Goal: Check status: Check status

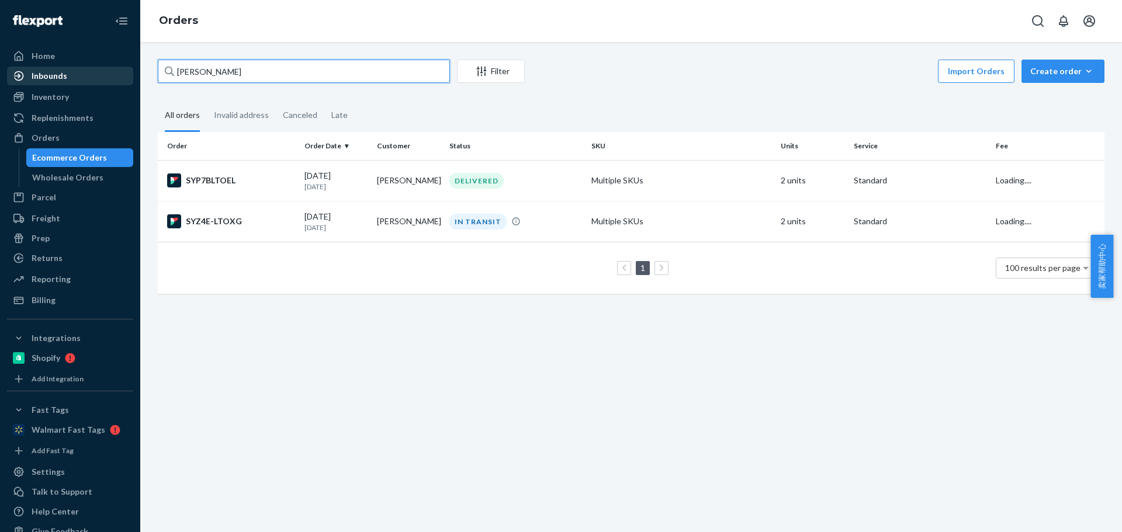
drag, startPoint x: 129, startPoint y: 72, endPoint x: 41, endPoint y: 67, distance: 87.8
click at [41, 67] on div "Home Inbounds Shipping Plans Problems Inventory Products Replenishments Orders …" at bounding box center [561, 266] width 1122 height 532
type input "[PERSON_NAME]"
click at [390, 217] on td "[PERSON_NAME]" at bounding box center [408, 221] width 72 height 41
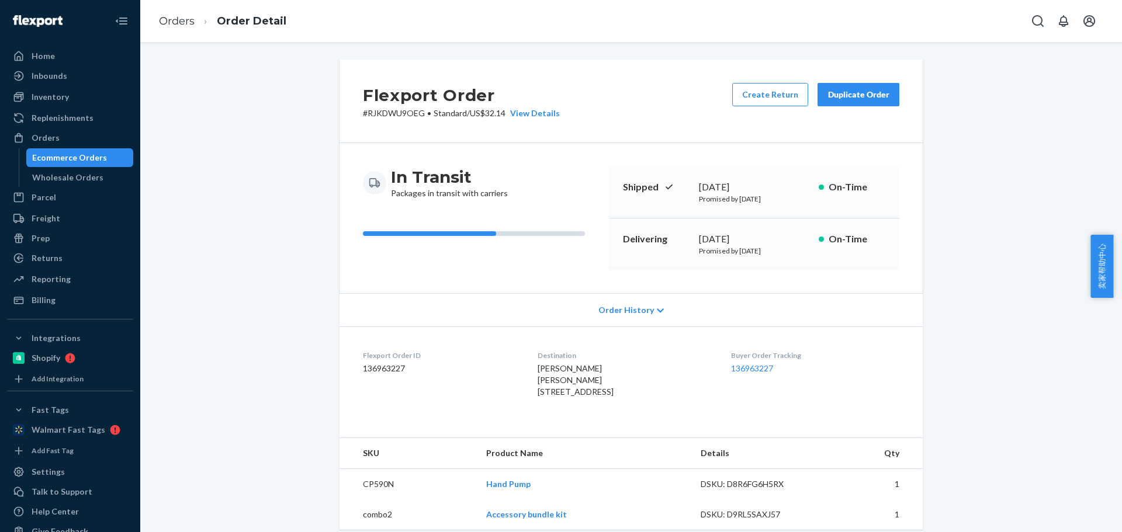
drag, startPoint x: 560, startPoint y: 395, endPoint x: 360, endPoint y: 113, distance: 345.4
click at [607, 395] on dl "Flexport Order ID 136963227 Destination [PERSON_NAME] [PERSON_NAME] [STREET_ADD…" at bounding box center [631, 376] width 583 height 99
copy span "[STREET_ADDRESS]"
click at [538, 397] on span "[PERSON_NAME] [PERSON_NAME] [STREET_ADDRESS]" at bounding box center [576, 380] width 76 height 33
drag, startPoint x: 526, startPoint y: 395, endPoint x: 606, endPoint y: 395, distance: 79.5
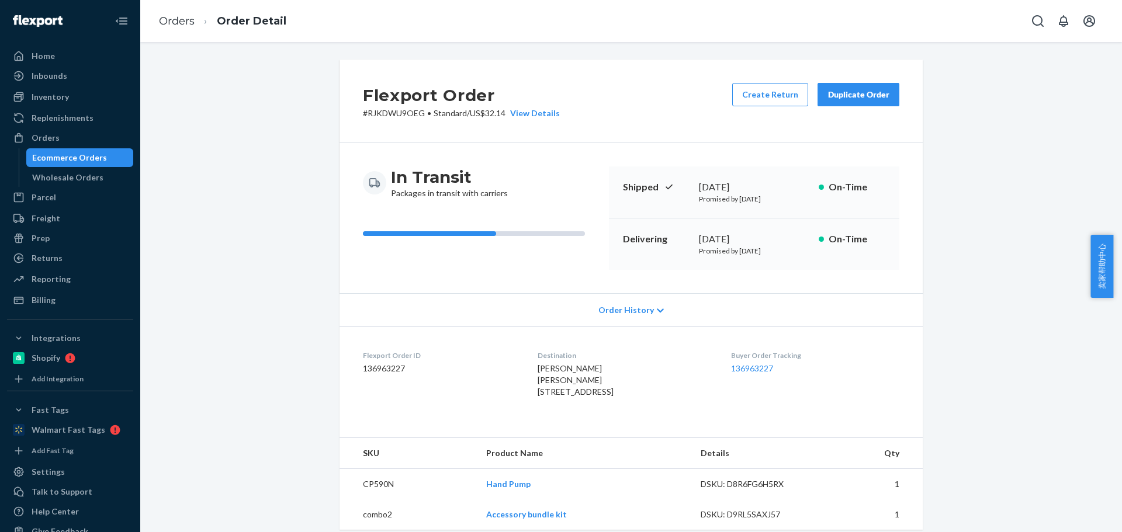
click at [606, 395] on dl "Flexport Order ID 136963227 Destination [PERSON_NAME] [PERSON_NAME] [STREET_ADD…" at bounding box center [631, 376] width 583 height 99
copy span "[STREET_ADDRESS]"
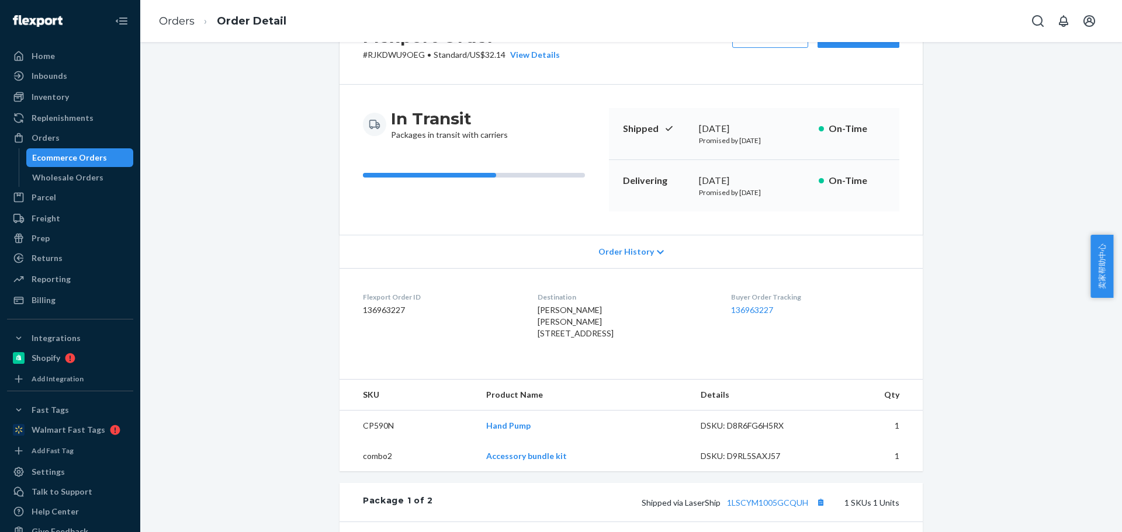
scroll to position [117, 0]
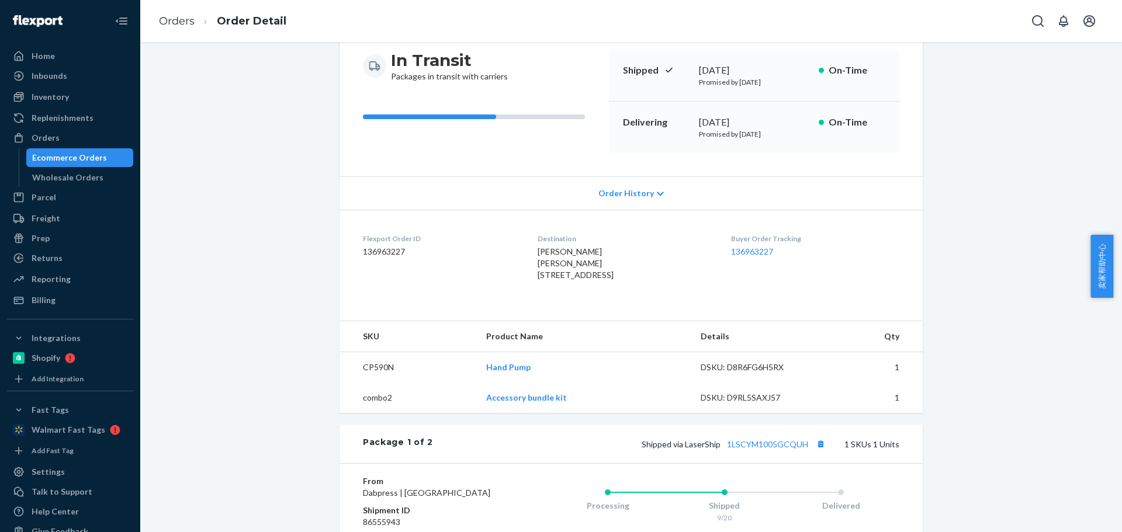
click at [370, 383] on td "CP590N" at bounding box center [408, 367] width 137 height 31
copy td "CP590N"
drag, startPoint x: 475, startPoint y: 423, endPoint x: 519, endPoint y: 425, distance: 43.9
click at [520, 413] on tr "combo2 Accessory bundle kit DSKU: D9RL5SAXJ57 1" at bounding box center [631, 398] width 583 height 30
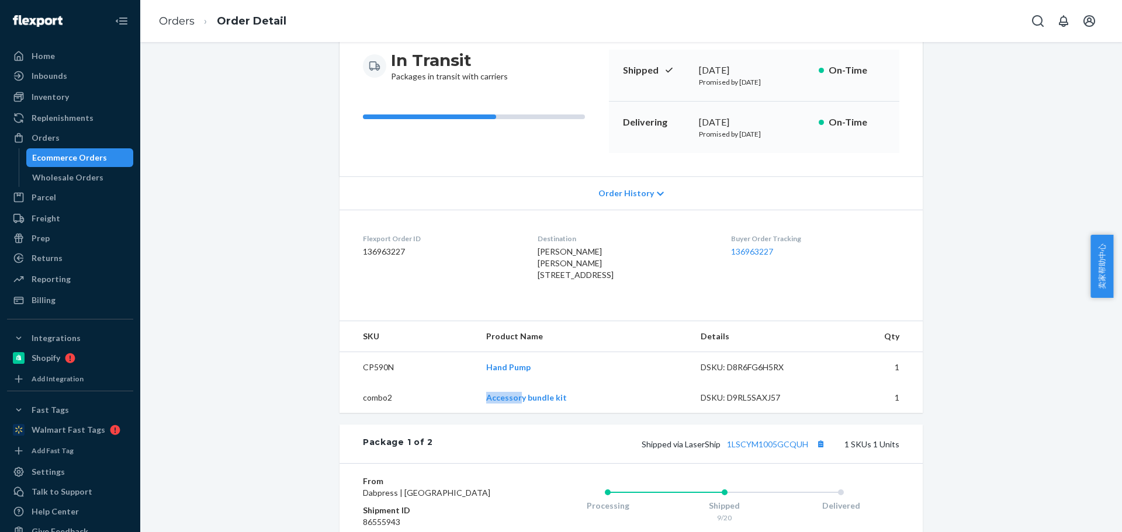
copy tr "Accessor"
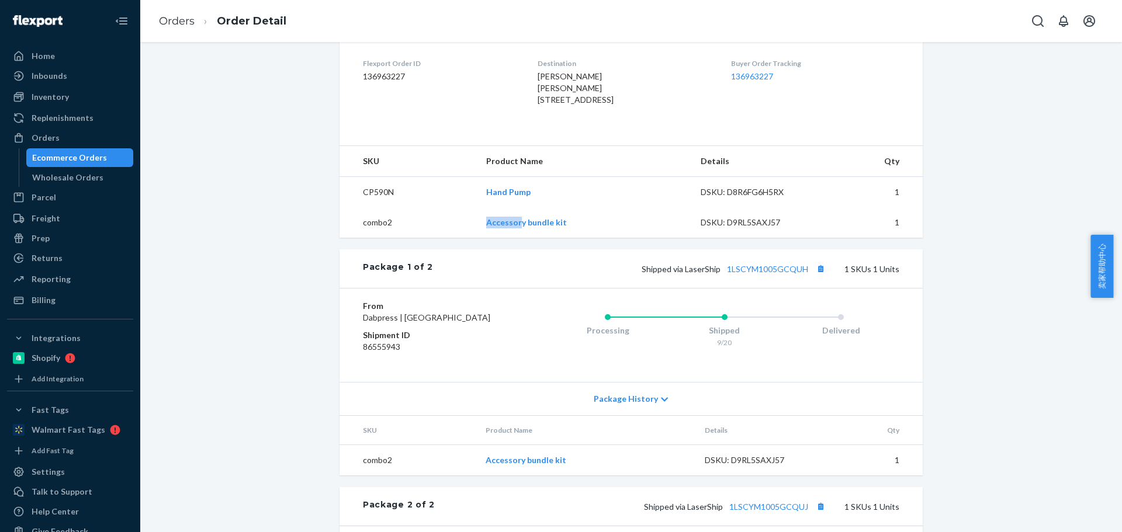
scroll to position [351, 0]
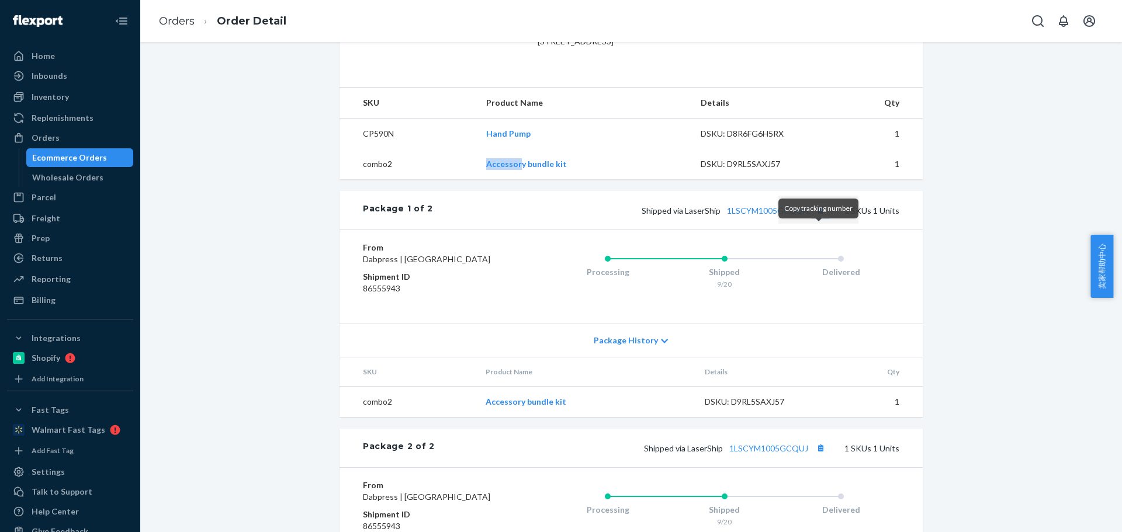
click at [819, 218] on button "Copy tracking number" at bounding box center [820, 210] width 15 height 15
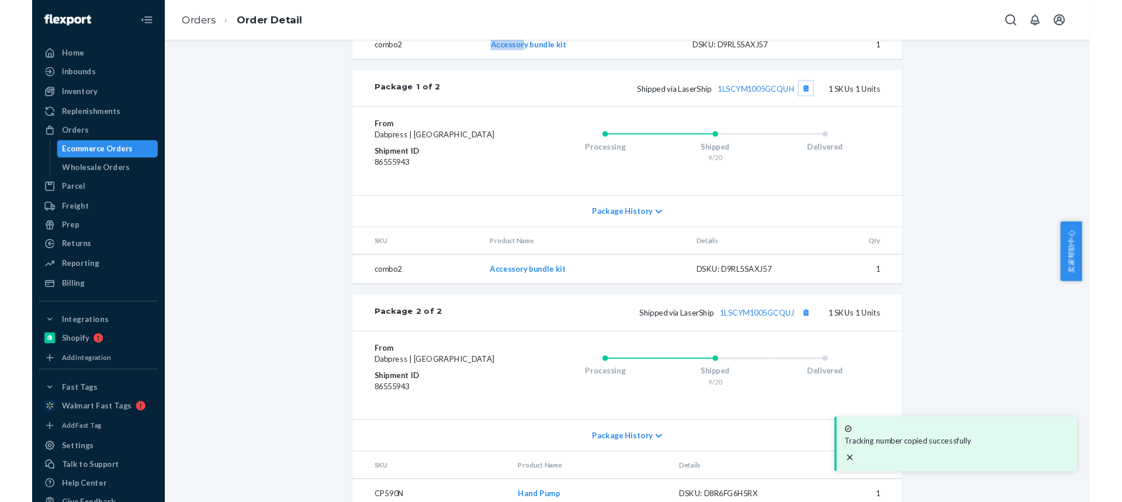
scroll to position [534, 0]
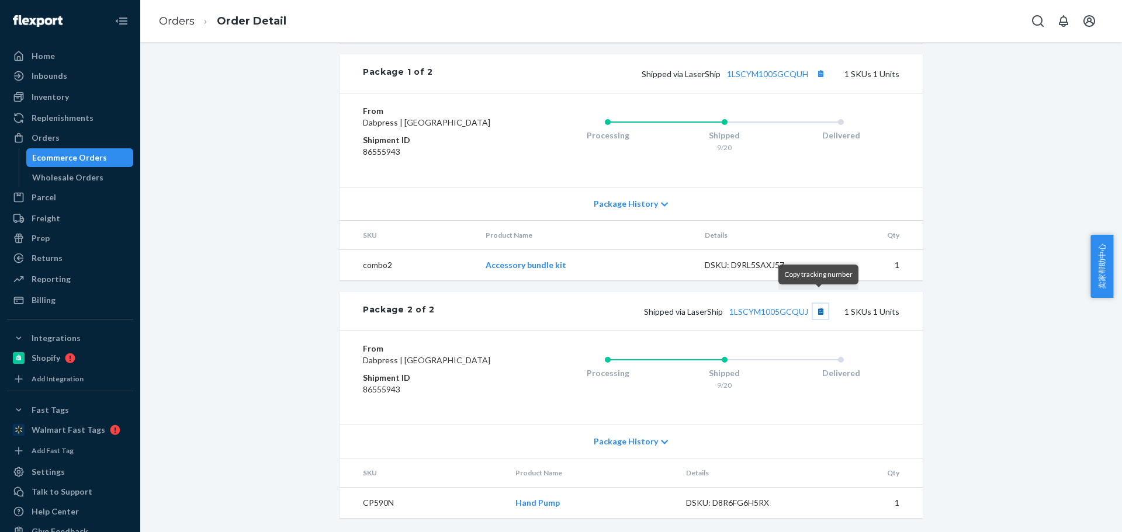
click at [818, 304] on button "Copy tracking number" at bounding box center [820, 311] width 15 height 15
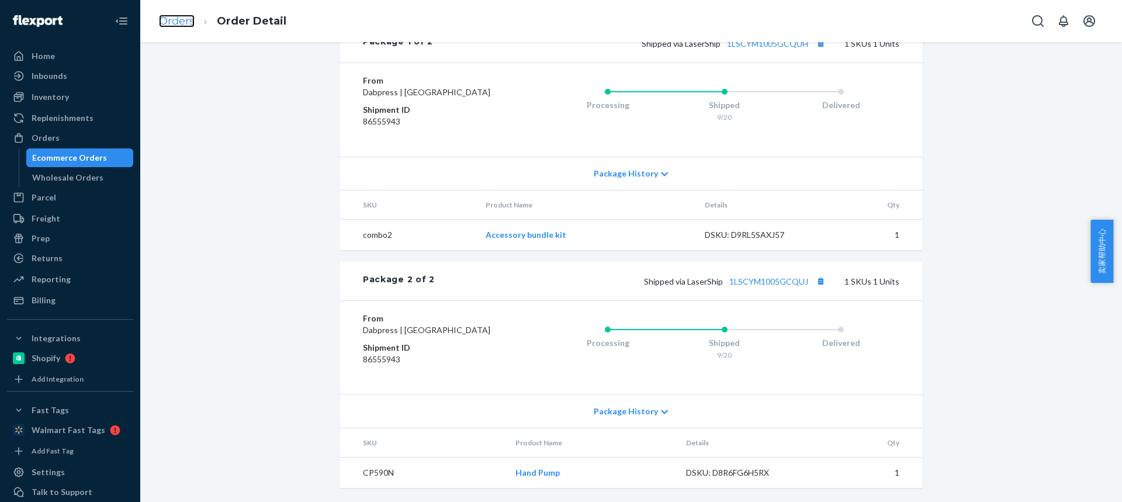
click at [176, 24] on link "Orders" at bounding box center [177, 21] width 36 height 13
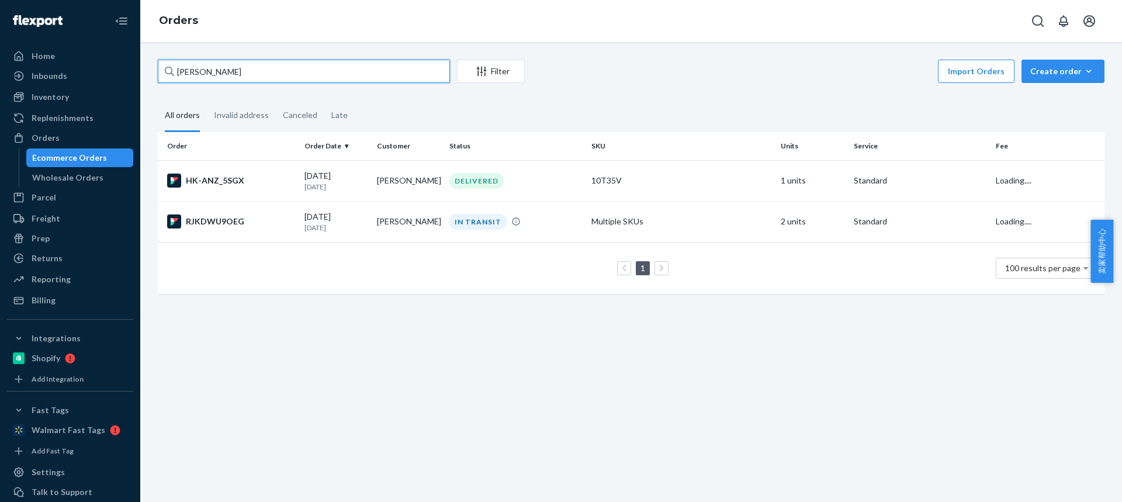
drag, startPoint x: 9, startPoint y: 59, endPoint x: 0, endPoint y: 56, distance: 9.4
click at [0, 56] on div "Home Inbounds Shipping Plans Problems Inventory Products Replenishments Orders …" at bounding box center [561, 251] width 1122 height 502
paste input "[PERSON_NAME]"
type input "[PERSON_NAME]"
click at [413, 187] on td "[PERSON_NAME]" at bounding box center [408, 180] width 72 height 41
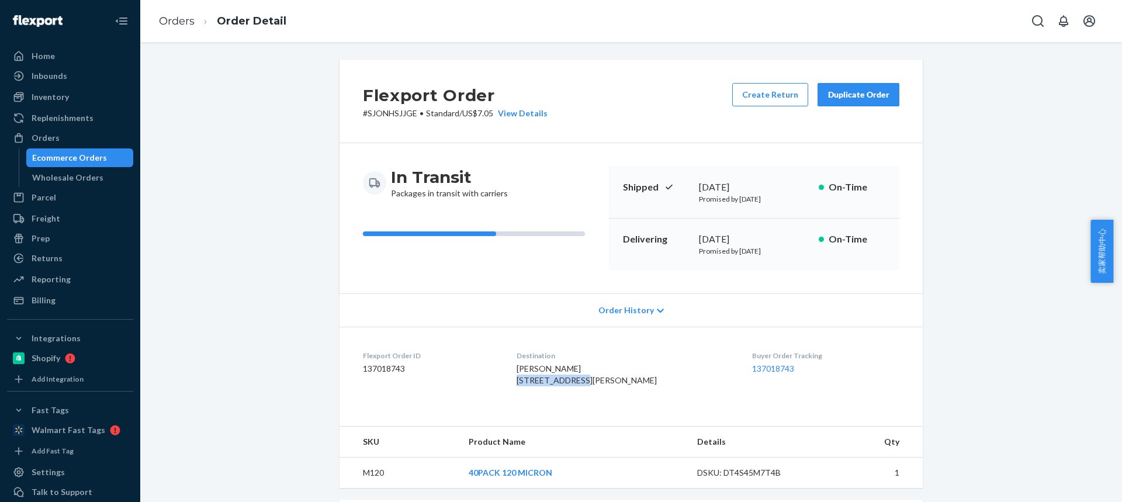
drag, startPoint x: 524, startPoint y: 382, endPoint x: 602, endPoint y: 383, distance: 78.3
click at [603, 383] on dl "Flexport Order ID 137018743 Destination [PERSON_NAME] [STREET_ADDRESS][PERSON_N…" at bounding box center [631, 371] width 583 height 88
copy span "[STREET_ADDRESS][PERSON_NAME]"
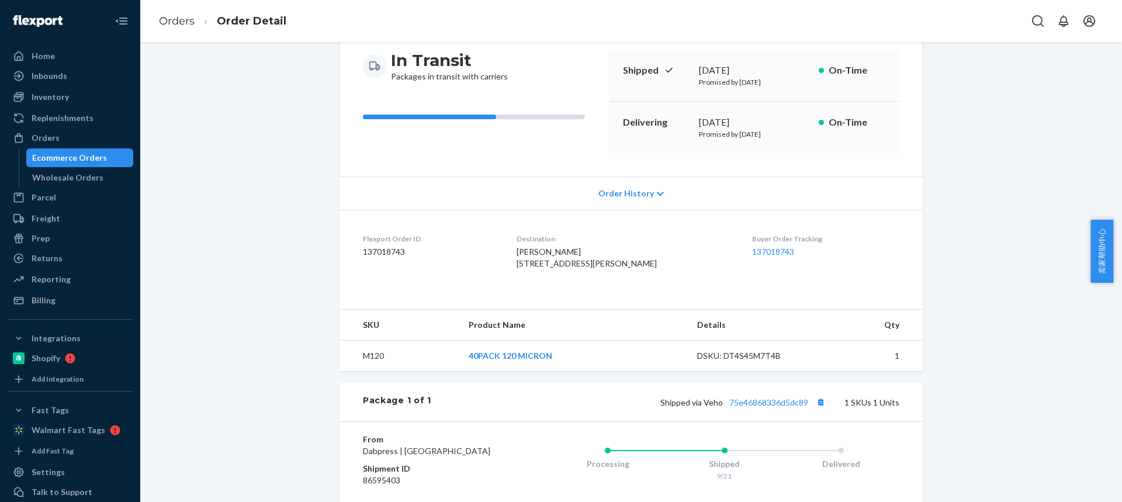
click at [377, 372] on td "M120" at bounding box center [400, 356] width 120 height 31
copy td "M120"
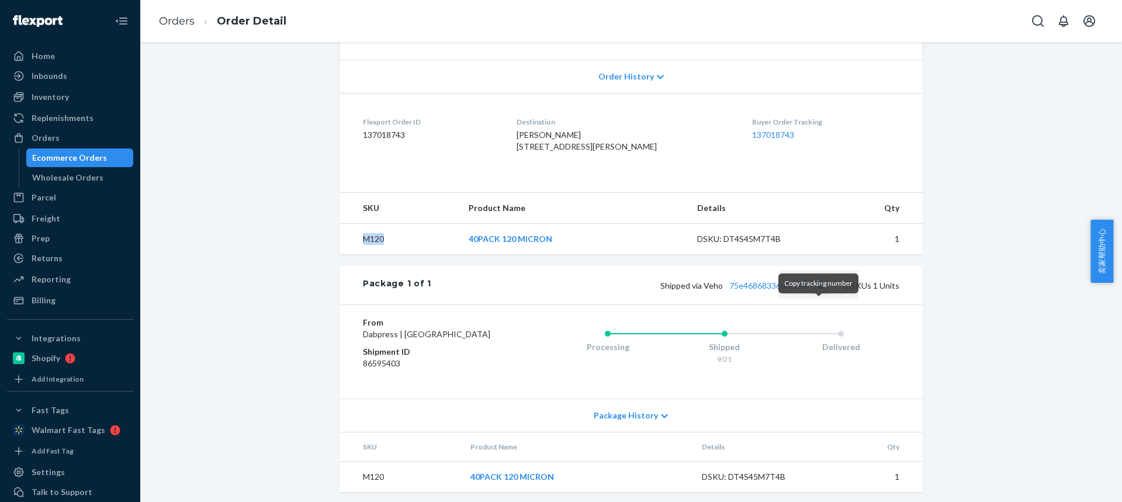
click at [814, 293] on button "Copy tracking number" at bounding box center [820, 285] width 15 height 15
click at [751, 290] on link "75e46868336d5dc89" at bounding box center [768, 286] width 79 height 10
click at [178, 23] on link "Orders" at bounding box center [177, 21] width 36 height 13
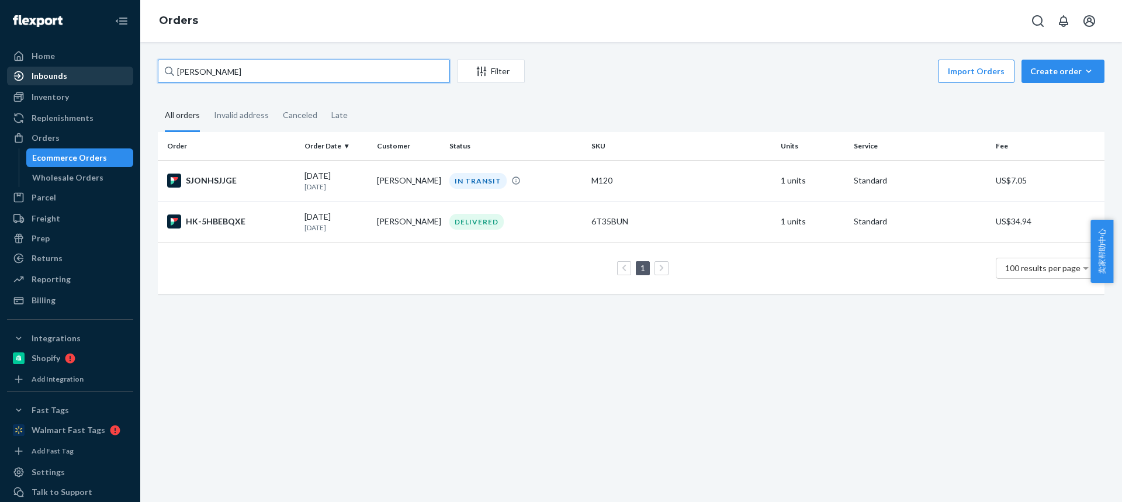
drag, startPoint x: 265, startPoint y: 68, endPoint x: 13, endPoint y: 68, distance: 251.9
click at [13, 68] on div "Home Inbounds Shipping Plans Problems Inventory Products Replenishments Orders …" at bounding box center [561, 251] width 1122 height 502
paste input "[PERSON_NAME]"
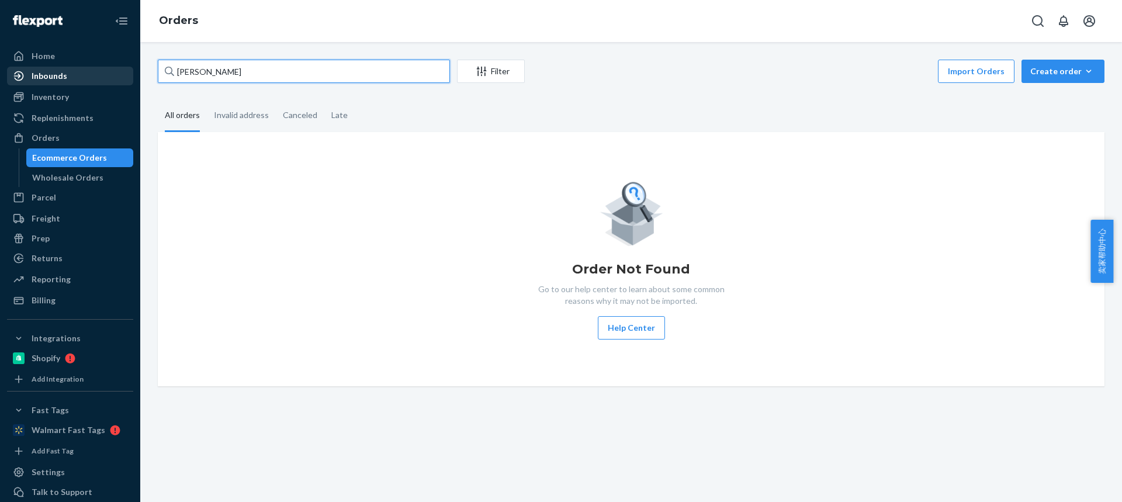
drag, startPoint x: 219, startPoint y: 74, endPoint x: 110, endPoint y: 70, distance: 108.8
click at [108, 71] on div "Home Inbounds Shipping Plans Problems Inventory Products Replenishments Orders …" at bounding box center [561, 251] width 1122 height 502
paste input "[PERSON_NAME]"
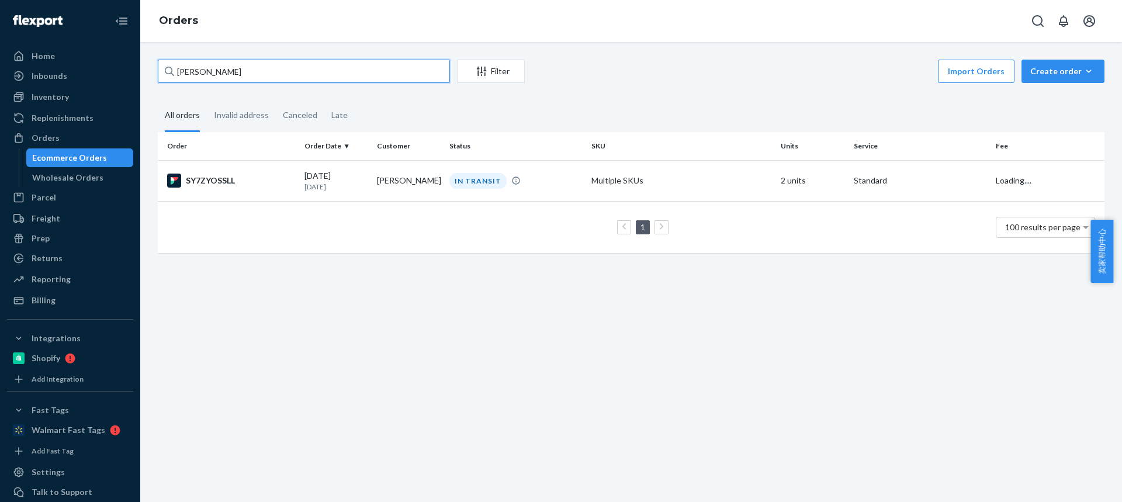
type input "[PERSON_NAME]"
click at [387, 191] on td "[PERSON_NAME]" at bounding box center [408, 180] width 72 height 41
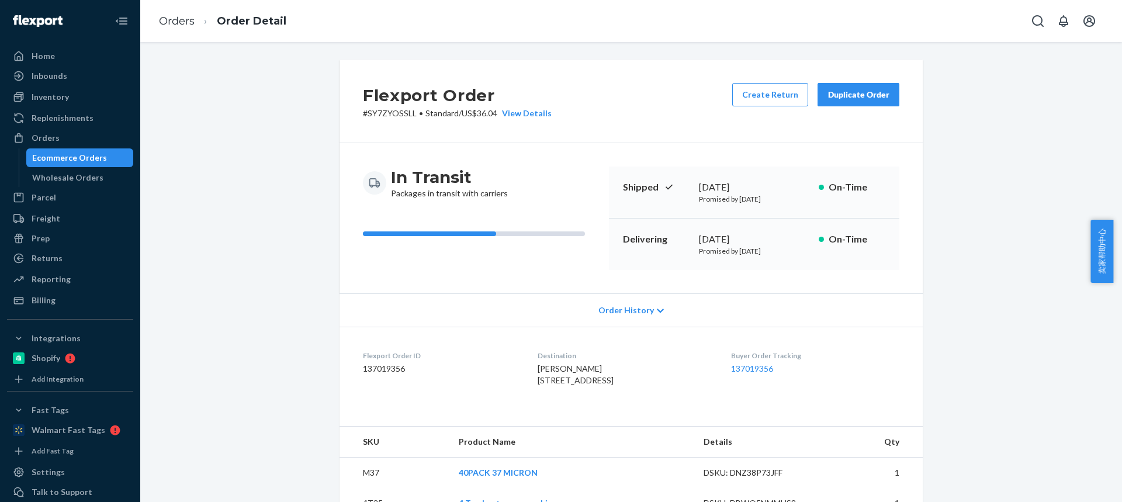
drag, startPoint x: 522, startPoint y: 377, endPoint x: 627, endPoint y: 378, distance: 104.6
click at [630, 378] on div "[PERSON_NAME] [STREET_ADDRESS]" at bounding box center [625, 374] width 174 height 23
copy span "[STREET_ADDRESS]"
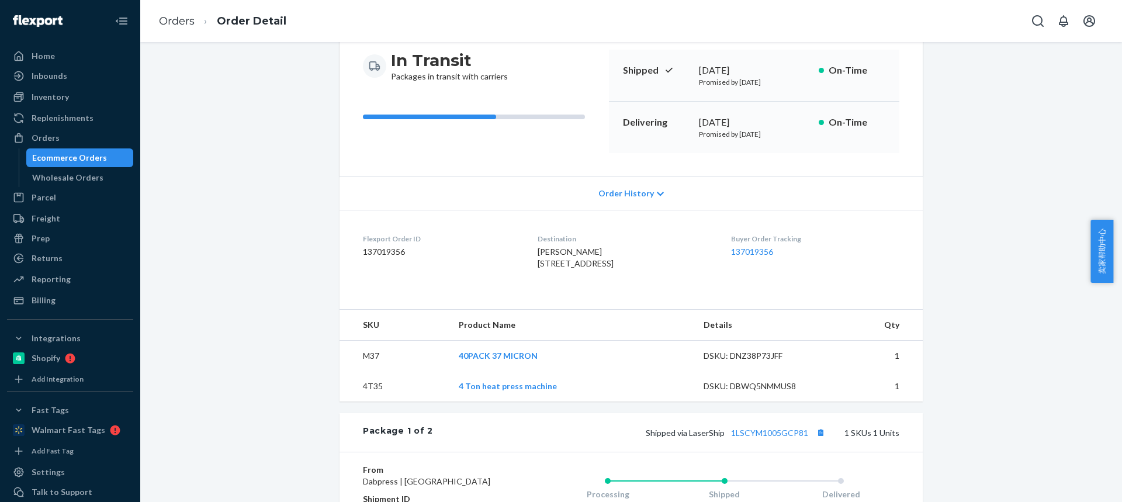
scroll to position [175, 0]
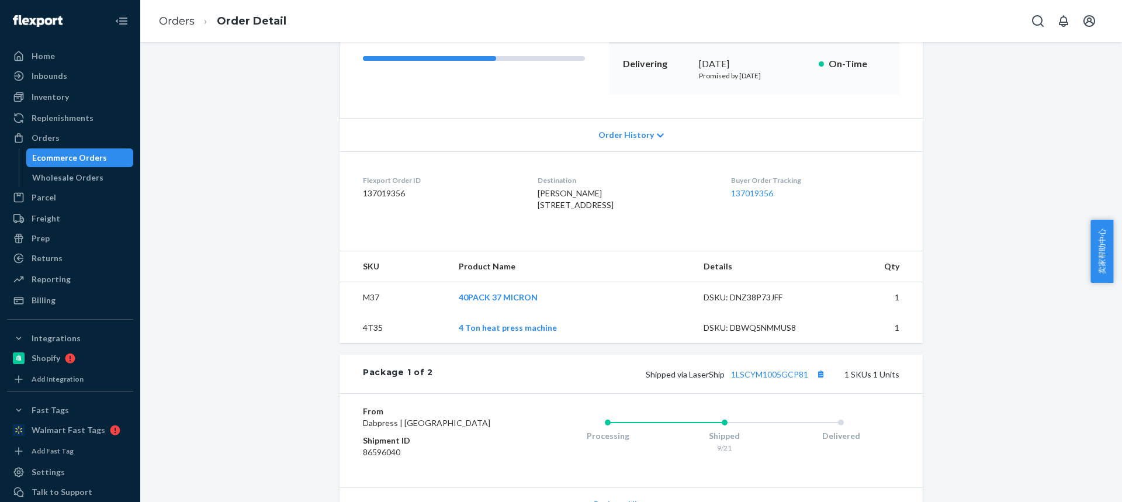
click at [370, 313] on td "M37" at bounding box center [395, 297] width 110 height 31
click at [369, 343] on td "4T35" at bounding box center [395, 328] width 110 height 30
copy td "4T35"
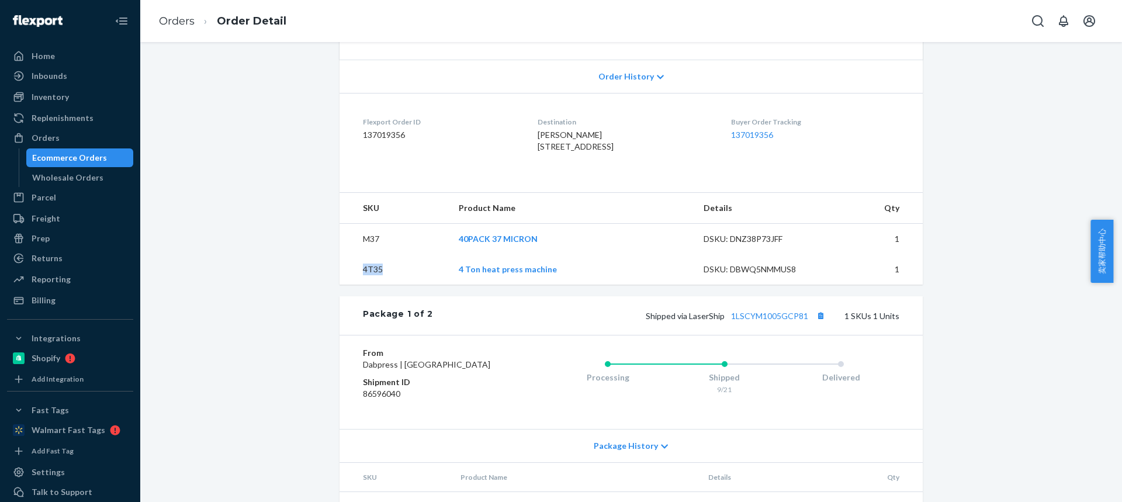
scroll to position [351, 0]
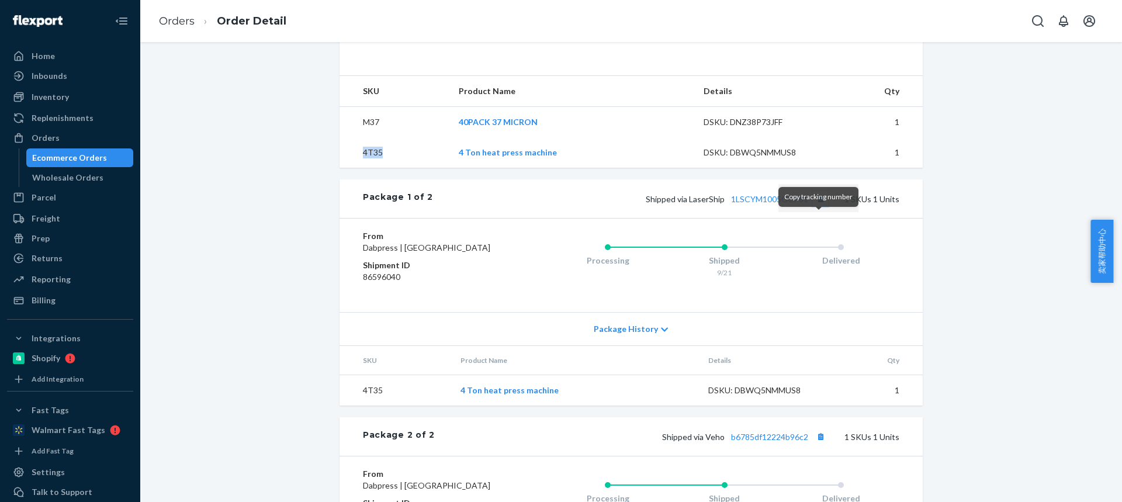
click at [818, 206] on button "Copy tracking number" at bounding box center [820, 198] width 15 height 15
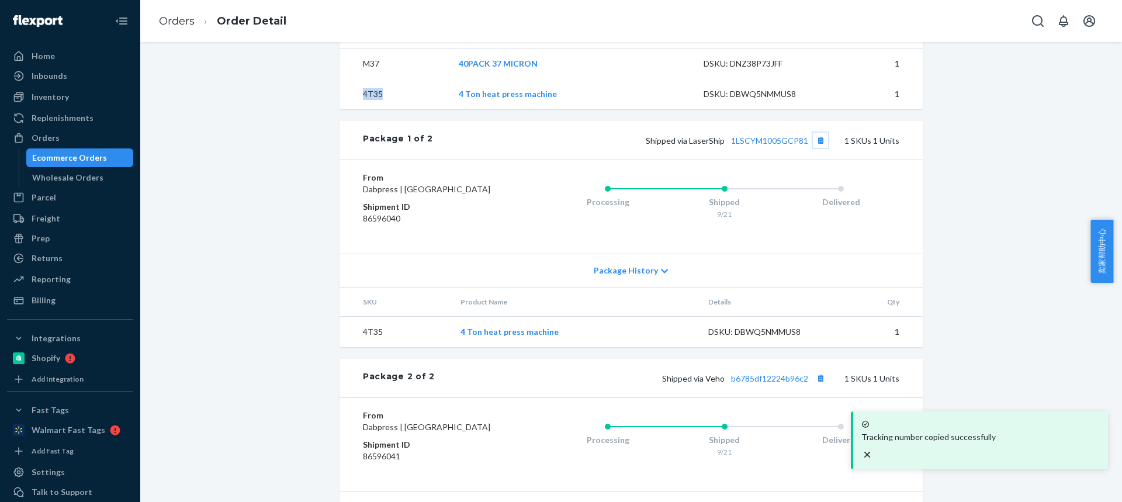
scroll to position [526, 0]
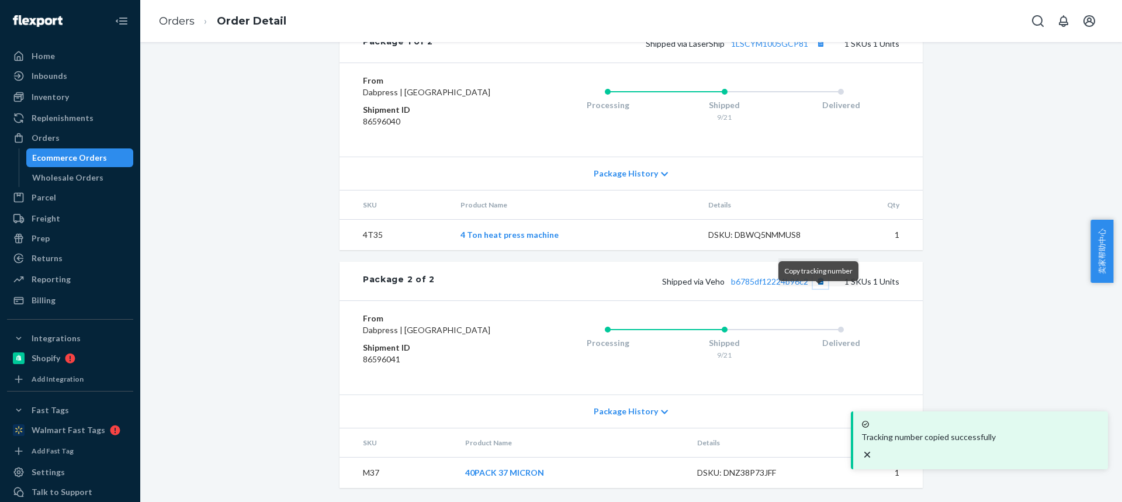
click at [818, 289] on button "Copy tracking number" at bounding box center [820, 281] width 15 height 15
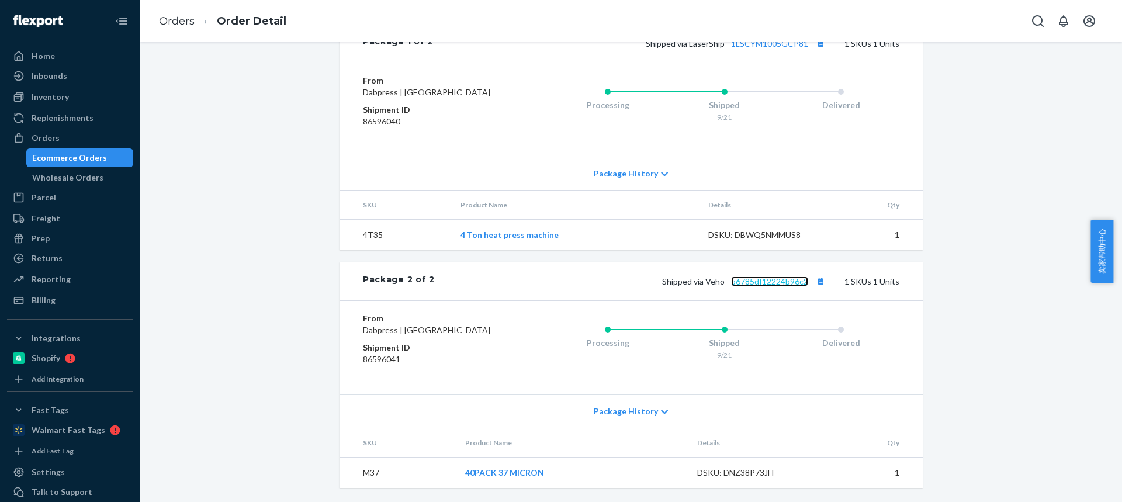
click at [758, 276] on link "b6785df12224b96c2" at bounding box center [769, 281] width 77 height 10
click at [749, 276] on link "b6785df12224b96c2" at bounding box center [769, 281] width 77 height 10
click at [180, 23] on link "Orders" at bounding box center [177, 21] width 36 height 13
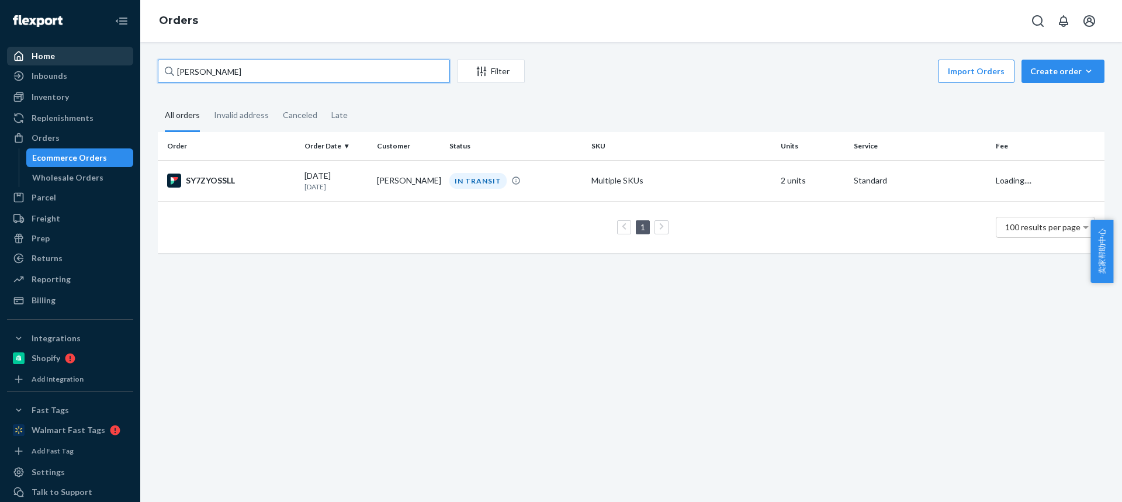
drag, startPoint x: 164, startPoint y: 68, endPoint x: 73, endPoint y: 61, distance: 90.8
click at [73, 62] on div "Home Inbounds Shipping Plans Problems Inventory Products Replenishments Orders …" at bounding box center [561, 251] width 1122 height 502
paste input "[PERSON_NAME]"
type input "[PERSON_NAME]"
click at [373, 186] on td "[PERSON_NAME]" at bounding box center [408, 180] width 72 height 41
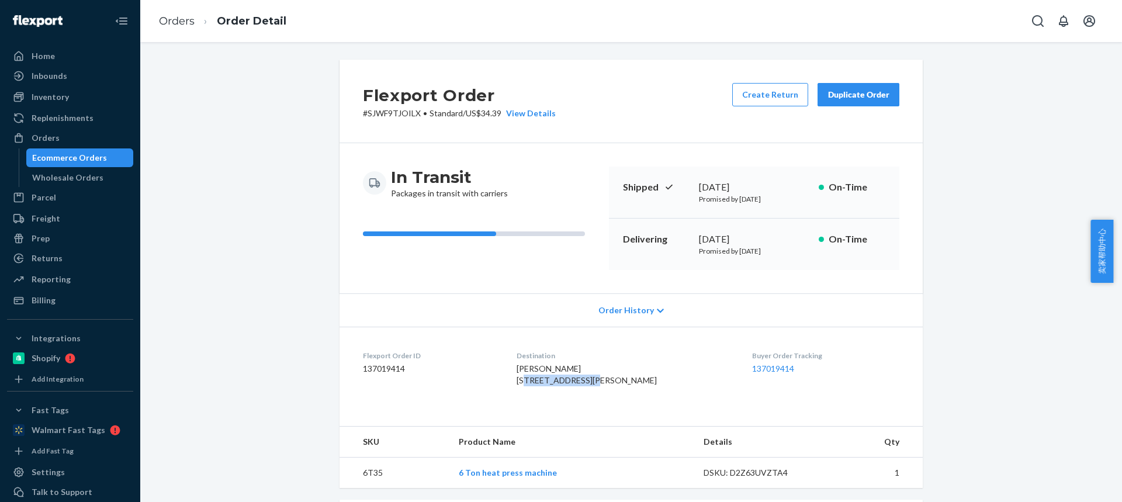
drag, startPoint x: 517, startPoint y: 377, endPoint x: 592, endPoint y: 378, distance: 74.8
click at [593, 379] on dl "Flexport Order ID 137019414 Destination [PERSON_NAME] [STREET_ADDRESS][PERSON_N…" at bounding box center [631, 371] width 583 height 88
copy span "[STREET_ADDRESS][PERSON_NAME]"
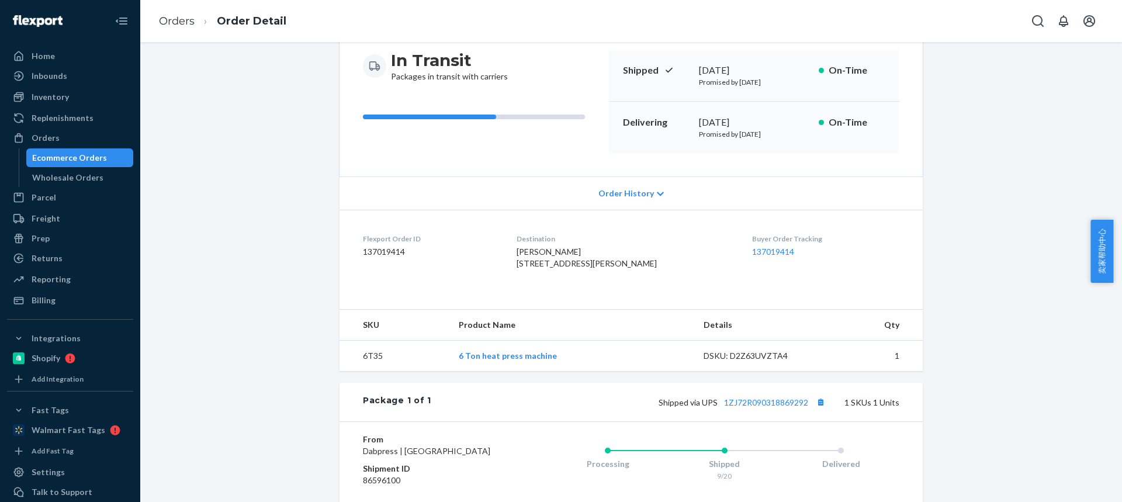
click at [371, 372] on td "6T35" at bounding box center [395, 356] width 110 height 31
copy td "6T35"
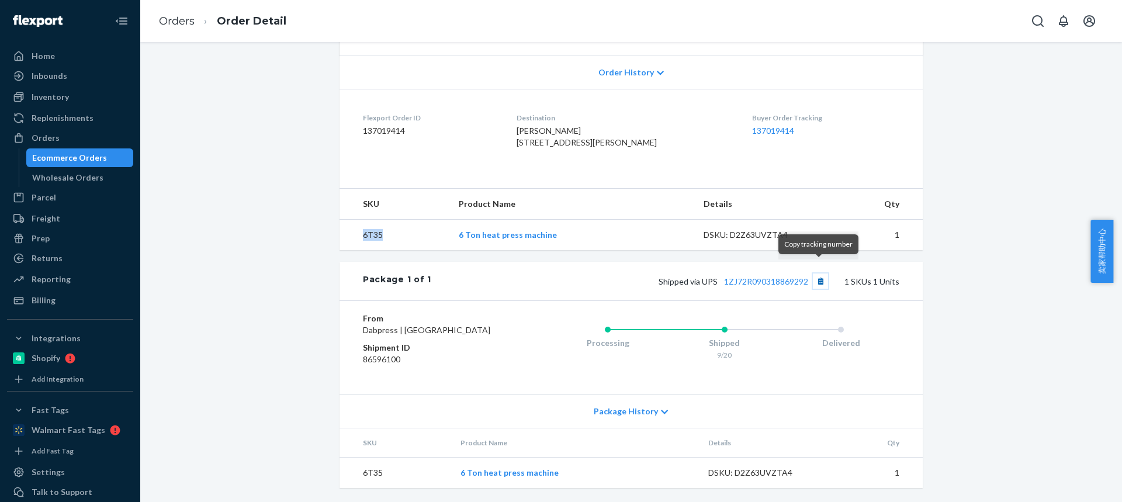
click at [816, 274] on button "Copy tracking number" at bounding box center [820, 281] width 15 height 15
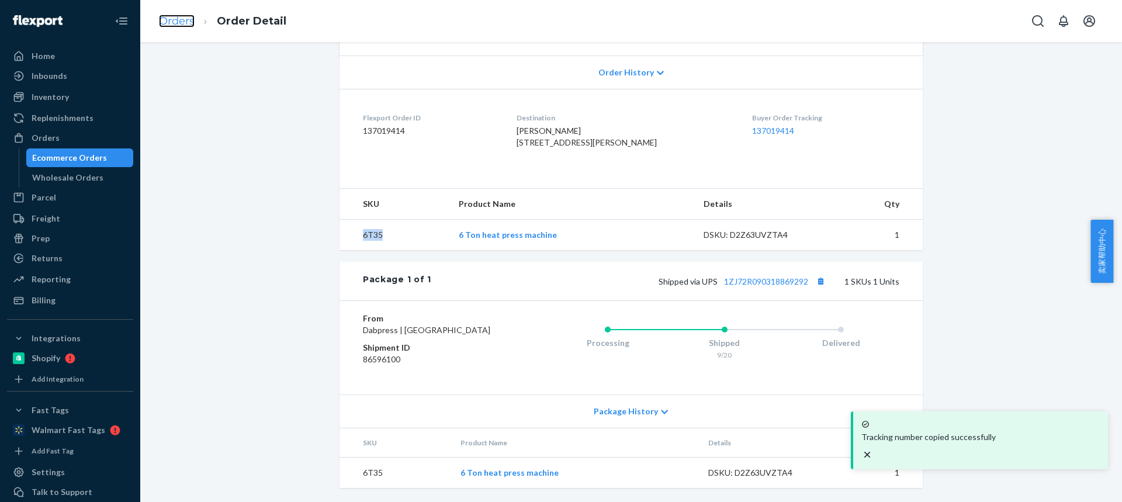
click at [183, 21] on link "Orders" at bounding box center [177, 21] width 36 height 13
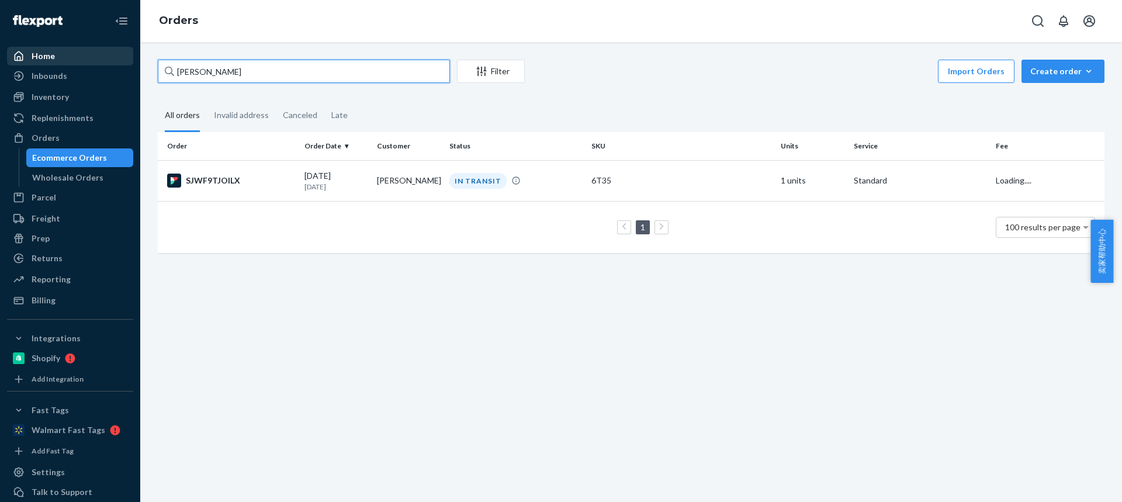
drag, startPoint x: 167, startPoint y: 70, endPoint x: 56, endPoint y: 63, distance: 111.3
click at [56, 63] on div "Home Inbounds Shipping Plans Problems Inventory Products Replenishments Orders …" at bounding box center [561, 251] width 1122 height 502
paste input "[PERSON_NAME]"
type input "[PERSON_NAME]"
click at [399, 185] on td "[PERSON_NAME]" at bounding box center [408, 180] width 72 height 41
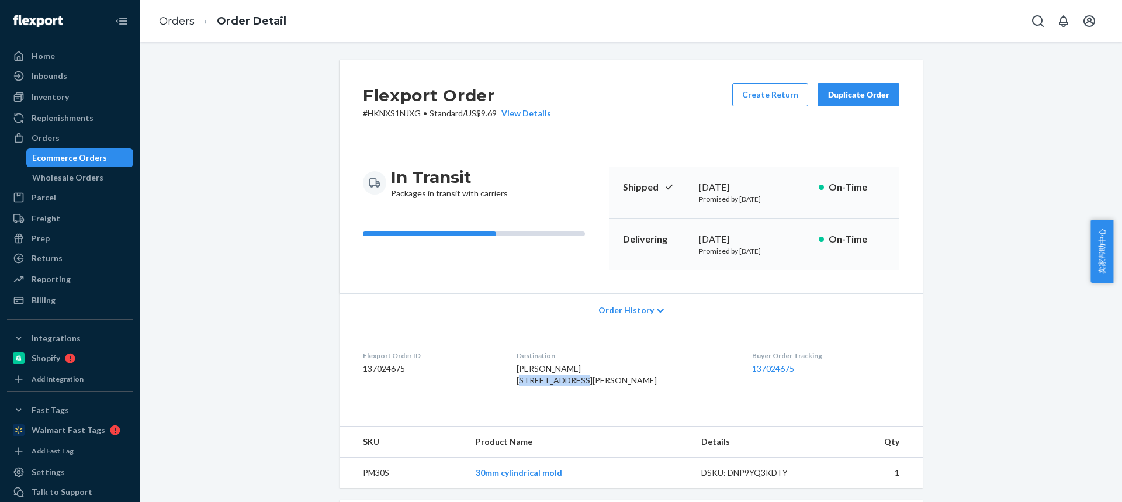
drag, startPoint x: 524, startPoint y: 380, endPoint x: 587, endPoint y: 382, distance: 62.6
click at [587, 383] on dl "Flexport Order ID 137024675 Destination [PERSON_NAME] [STREET_ADDRESS][PERSON_N…" at bounding box center [631, 371] width 583 height 88
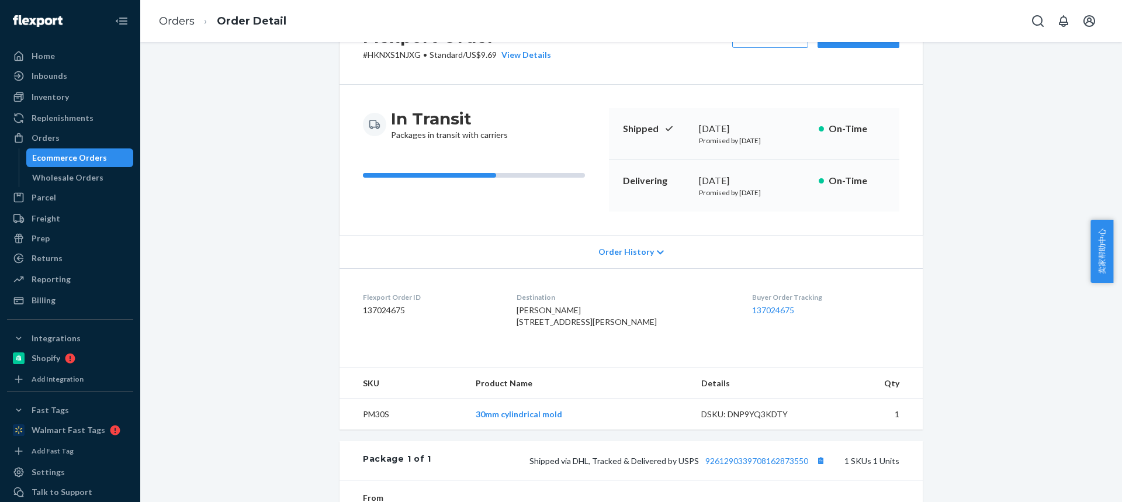
click at [364, 430] on td "PM30S" at bounding box center [403, 414] width 127 height 31
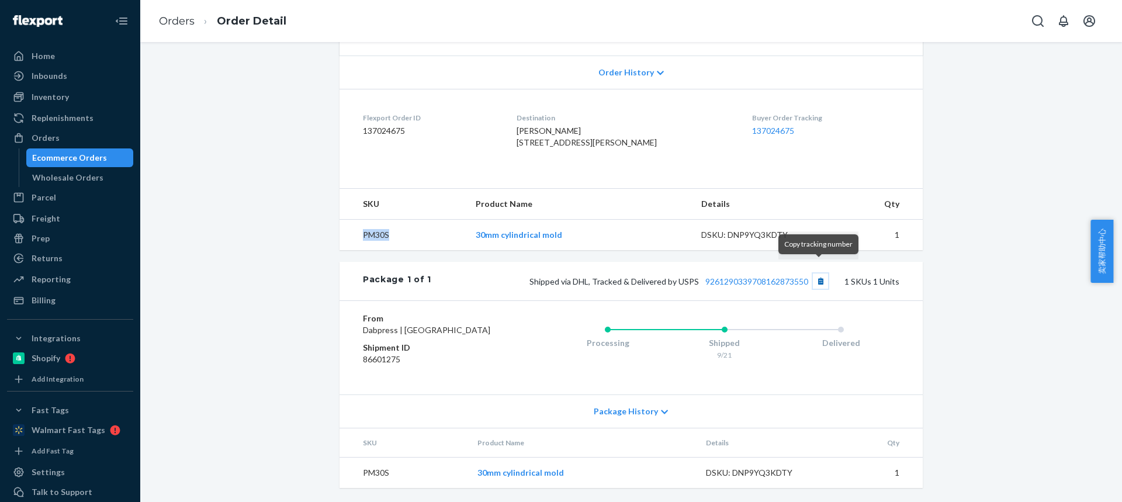
click at [820, 274] on button "Copy tracking number" at bounding box center [820, 281] width 15 height 15
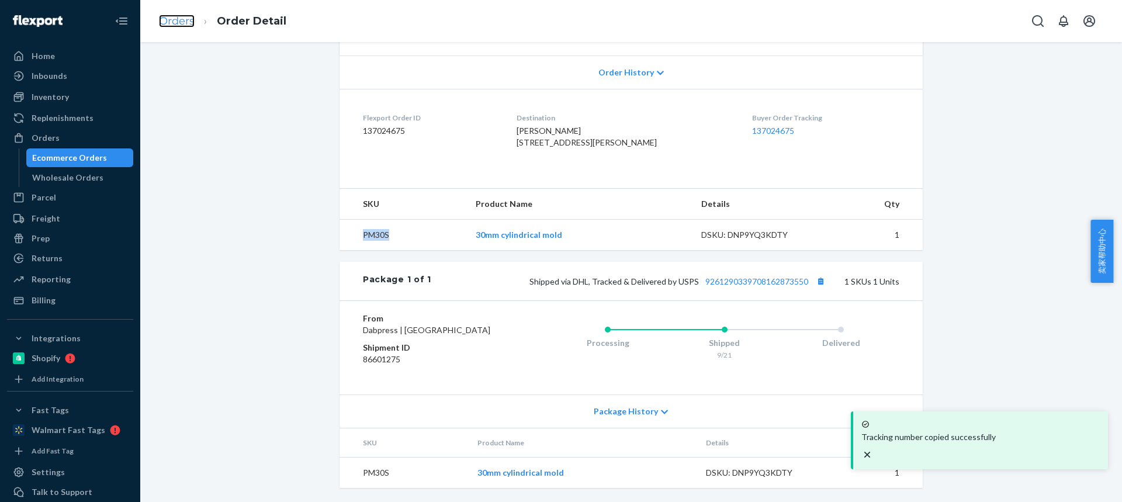
click at [170, 23] on link "Orders" at bounding box center [177, 21] width 36 height 13
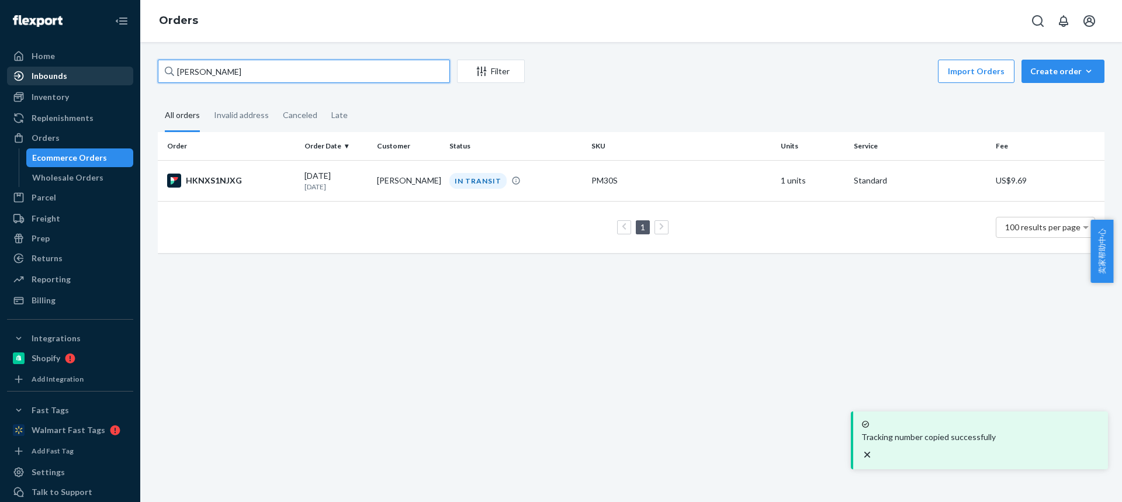
drag, startPoint x: 237, startPoint y: 68, endPoint x: 34, endPoint y: 68, distance: 202.8
click at [34, 68] on div "Home Inbounds Shipping Plans Problems Inventory Products Replenishments Orders …" at bounding box center [561, 251] width 1122 height 502
paste input "haniqua Painter"
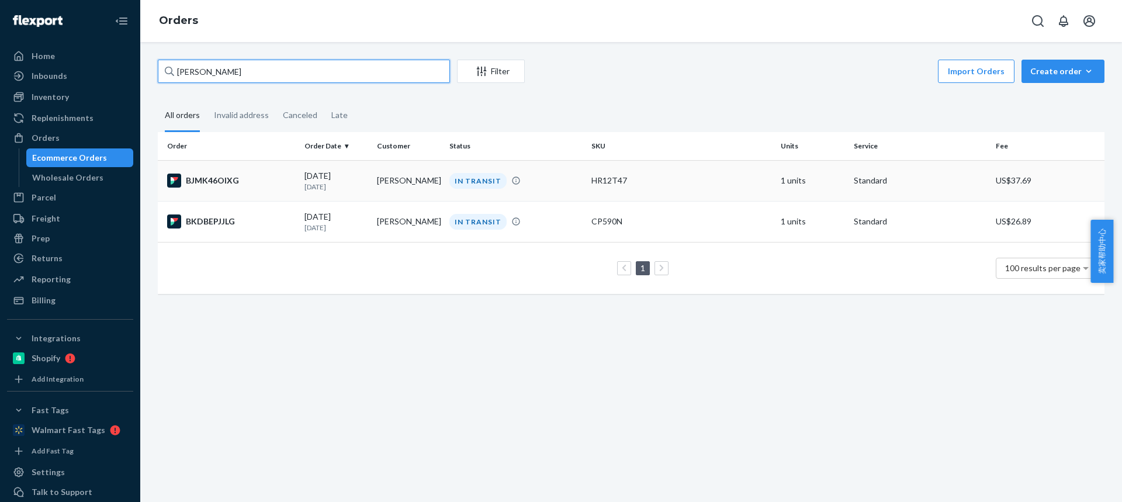
type input "[PERSON_NAME]"
click at [398, 182] on td "[PERSON_NAME]" at bounding box center [408, 180] width 72 height 41
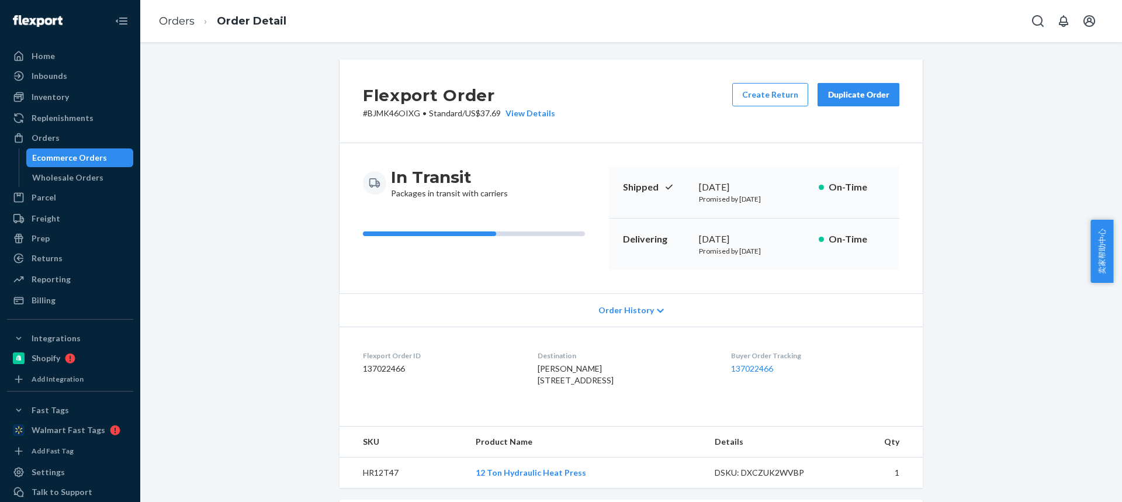
drag, startPoint x: 544, startPoint y: 380, endPoint x: 643, endPoint y: 380, distance: 98.8
click at [643, 381] on div "[PERSON_NAME] [STREET_ADDRESS]" at bounding box center [625, 374] width 174 height 23
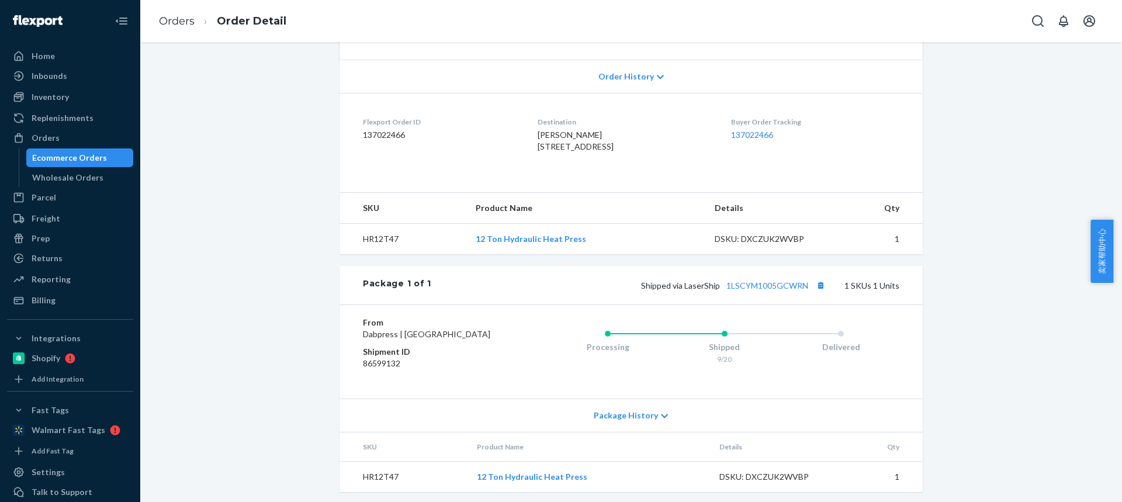
click at [380, 255] on td "HR12T47" at bounding box center [403, 239] width 127 height 31
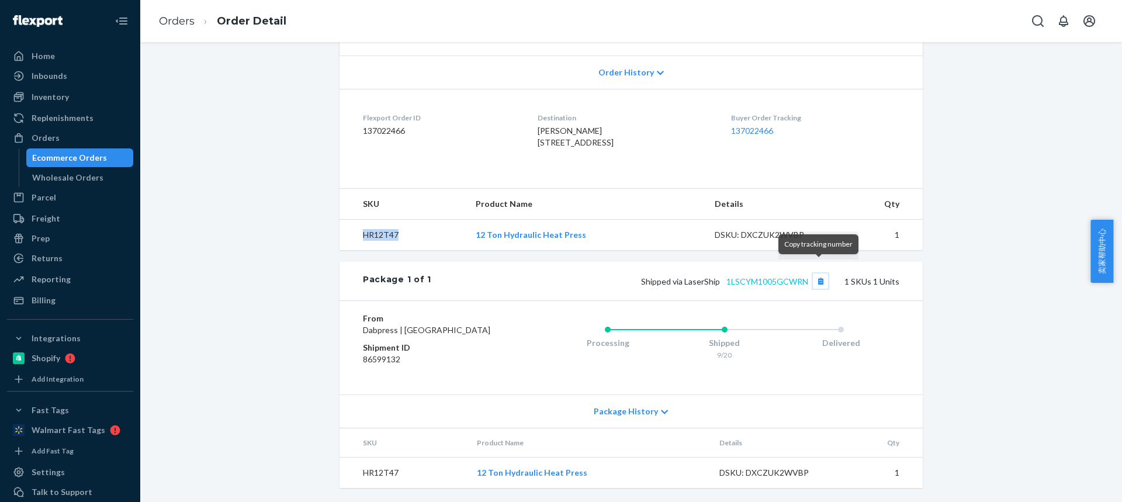
drag, startPoint x: 816, startPoint y: 271, endPoint x: 801, endPoint y: 272, distance: 15.2
click at [816, 274] on button "Copy tracking number" at bounding box center [820, 281] width 15 height 15
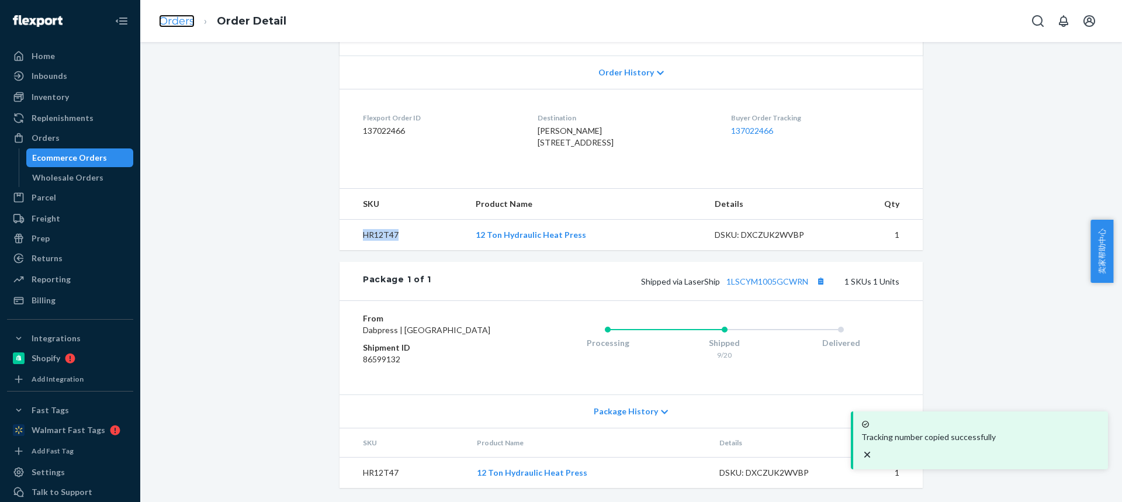
click at [175, 21] on link "Orders" at bounding box center [177, 21] width 36 height 13
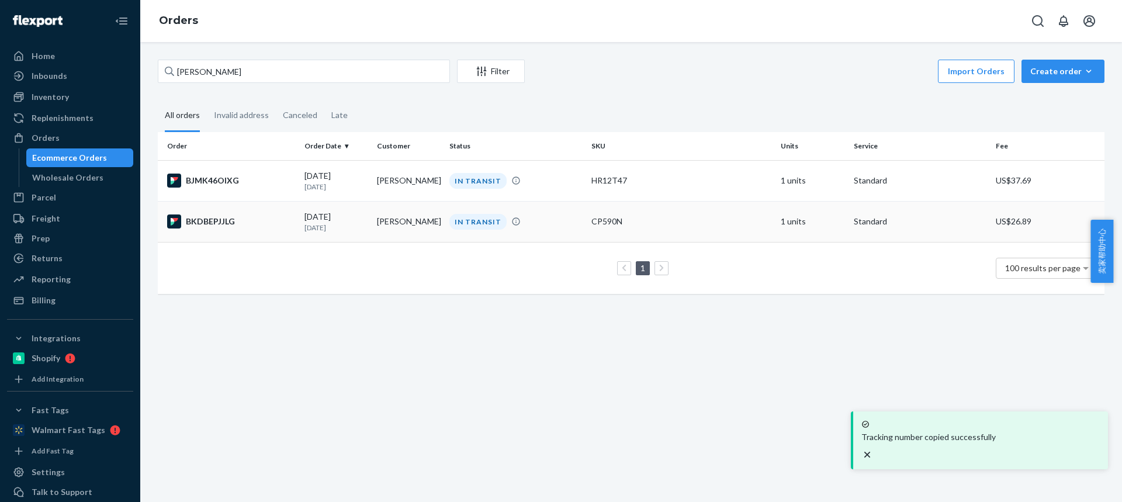
click at [377, 219] on td "[PERSON_NAME]" at bounding box center [408, 221] width 72 height 41
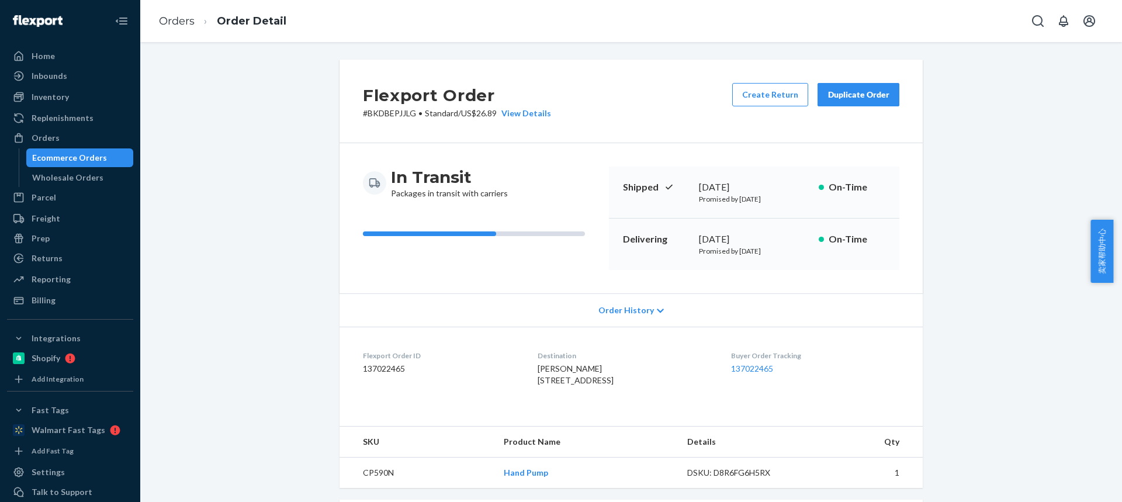
drag, startPoint x: 518, startPoint y: 370, endPoint x: 567, endPoint y: 247, distance: 132.0
click at [629, 380] on dl "Flexport Order ID 137022465 Destination [PERSON_NAME] [STREET_ADDRESS] US Buyer…" at bounding box center [631, 371] width 583 height 88
click at [511, 370] on dl "Flexport Order ID 137022465 Destination [PERSON_NAME] [STREET_ADDRESS] US Buyer…" at bounding box center [631, 371] width 583 height 88
drag, startPoint x: 517, startPoint y: 369, endPoint x: 600, endPoint y: 383, distance: 83.5
click at [600, 383] on dl "Flexport Order ID 137022465 Destination [PERSON_NAME] [STREET_ADDRESS] US Buyer…" at bounding box center [631, 371] width 583 height 88
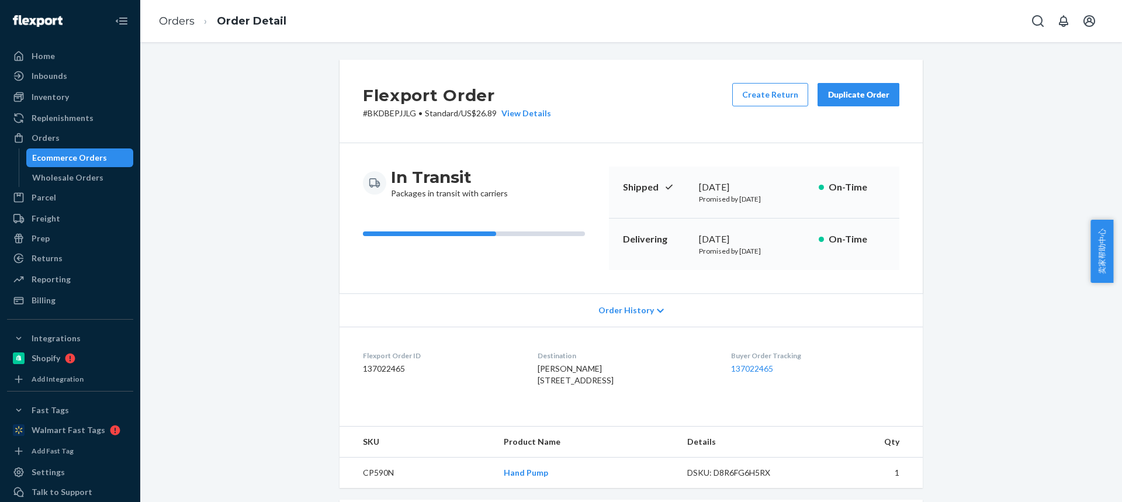
click at [538, 385] on span "[PERSON_NAME] [STREET_ADDRESS]" at bounding box center [576, 375] width 76 height 22
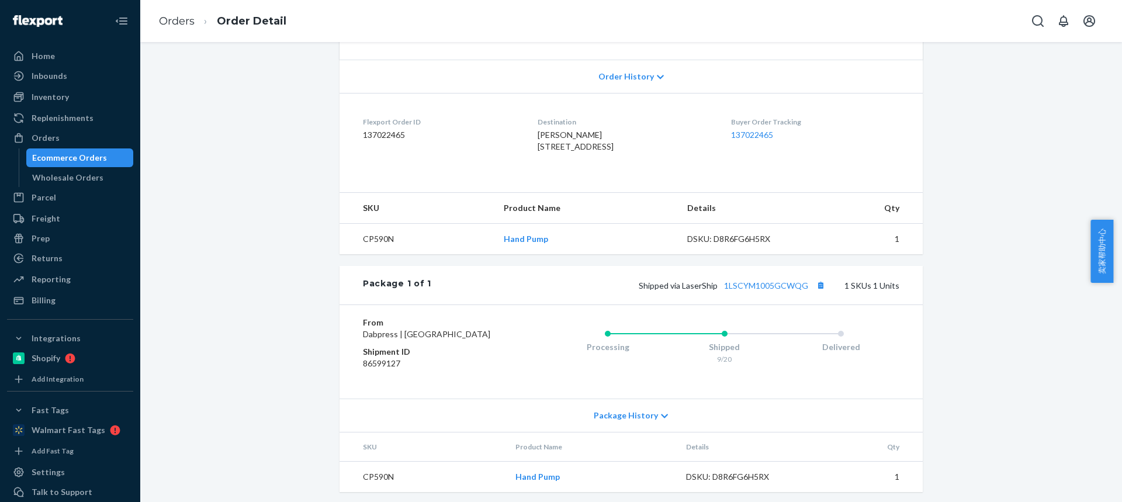
click at [370, 255] on td "CP590N" at bounding box center [417, 239] width 155 height 31
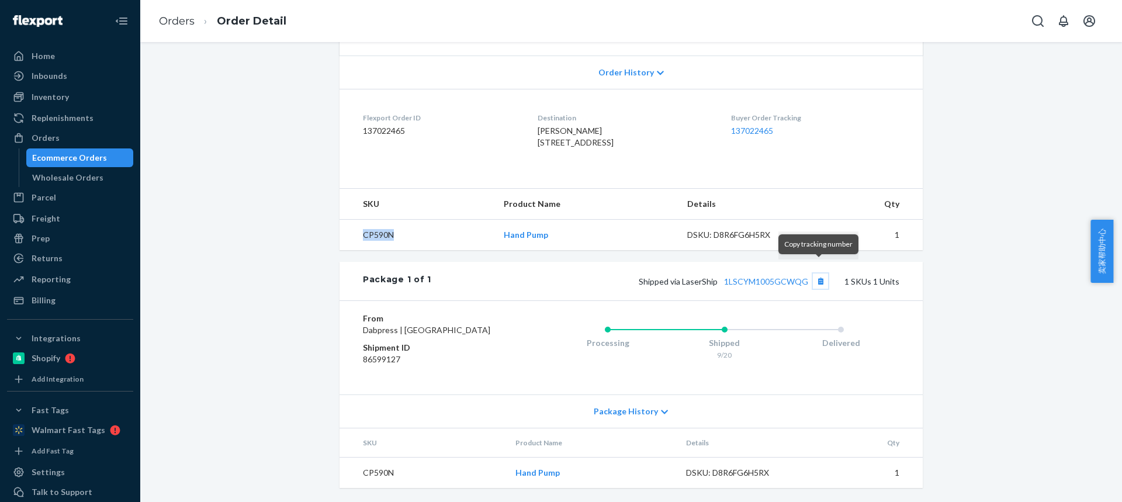
click at [819, 274] on button "Copy tracking number" at bounding box center [820, 281] width 15 height 15
